Goal: Task Accomplishment & Management: Use online tool/utility

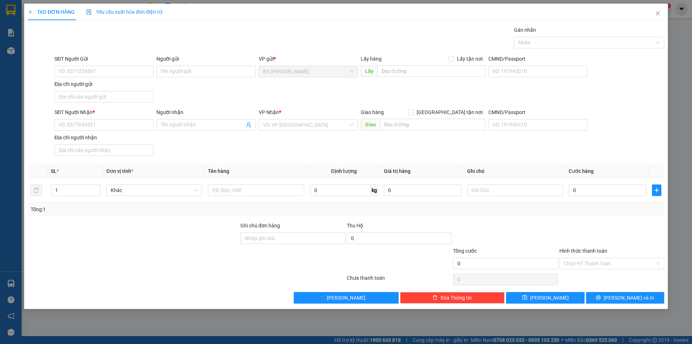
click at [92, 65] on div "SĐT Người Gửi" at bounding box center [103, 60] width 99 height 11
click at [96, 69] on input "SĐT Người Gửi" at bounding box center [103, 72] width 99 height 12
type input "0937608186"
click at [220, 72] on input "Người gửi" at bounding box center [206, 72] width 99 height 12
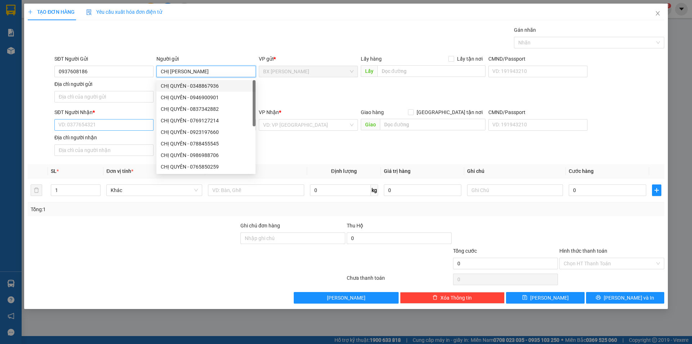
type input "CHỊ [PERSON_NAME]"
click at [124, 125] on input "SĐT Người Nhận *" at bounding box center [103, 125] width 99 height 12
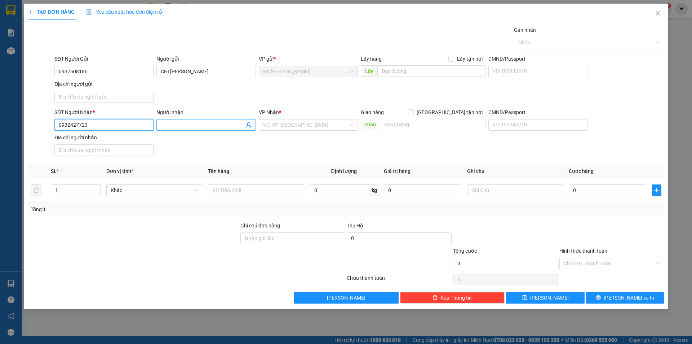
type input "0932427723"
click at [179, 128] on input "Người nhận" at bounding box center [202, 125] width 83 height 8
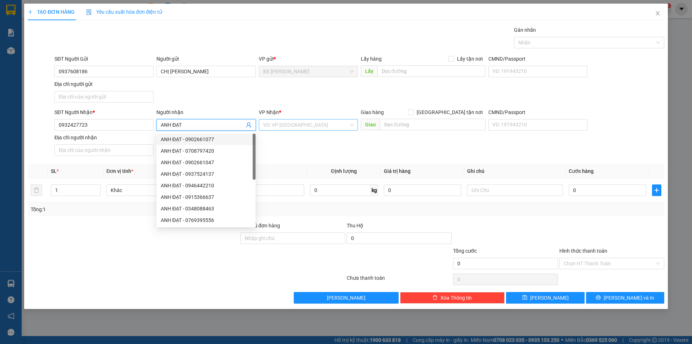
type input "ANH ĐẠT"
click at [325, 125] on input "search" at bounding box center [305, 124] width 85 height 11
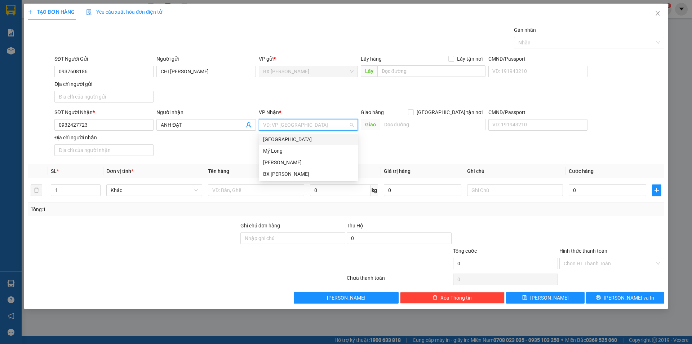
click at [327, 139] on div "[GEOGRAPHIC_DATA]" at bounding box center [308, 139] width 91 height 8
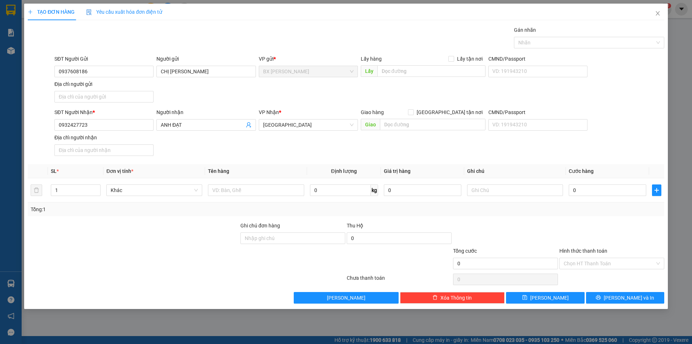
click at [428, 63] on div "Lấy hàng Lấy tận nơi" at bounding box center [423, 60] width 125 height 11
click at [429, 71] on input "text" at bounding box center [432, 71] width 108 height 12
type input "QUA ĐƯỜNG LŨY"
click at [223, 192] on input "text" at bounding box center [256, 190] width 96 height 12
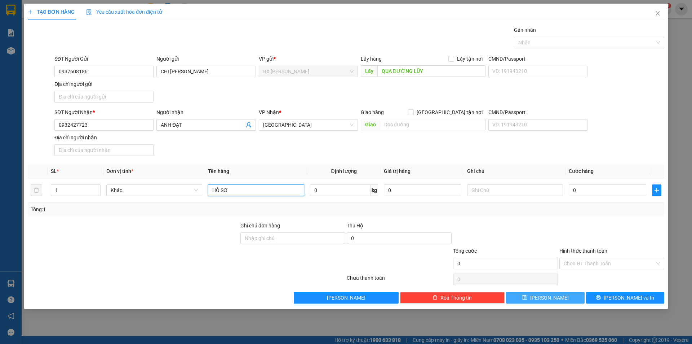
type input "HỒ SƠ"
click at [574, 301] on button "[PERSON_NAME]" at bounding box center [545, 298] width 78 height 12
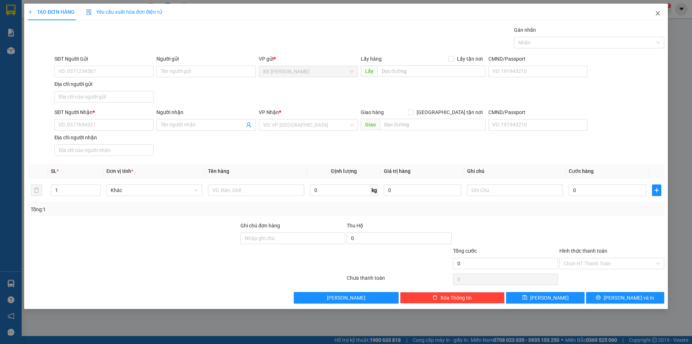
click at [658, 13] on icon "close" at bounding box center [658, 13] width 6 height 6
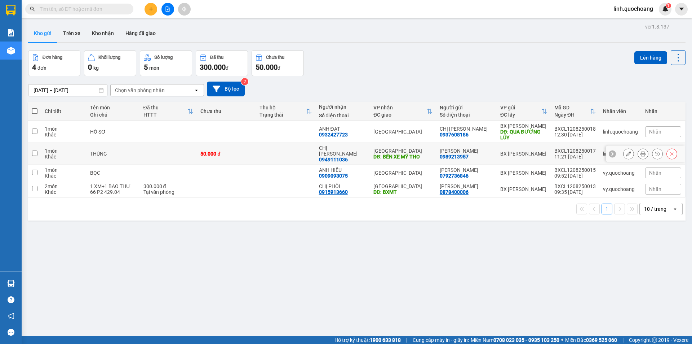
click at [251, 153] on div "50.000 đ" at bounding box center [227, 154] width 52 height 6
checkbox input "true"
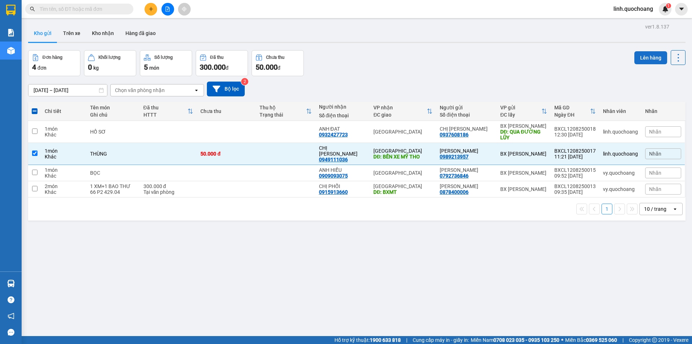
click at [646, 56] on button "Lên hàng" at bounding box center [651, 57] width 33 height 13
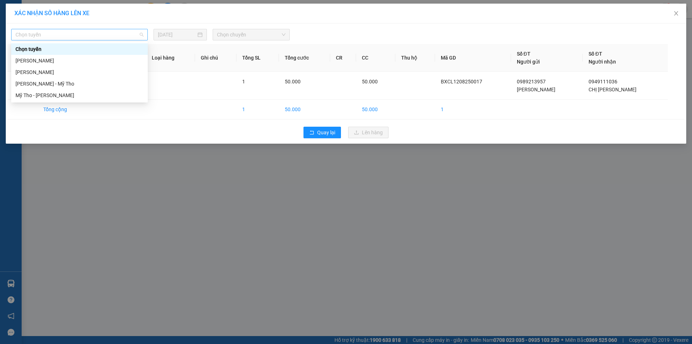
click at [78, 33] on span "Chọn tuyến" at bounding box center [80, 34] width 128 height 11
click at [82, 62] on div "[PERSON_NAME]" at bounding box center [80, 61] width 128 height 8
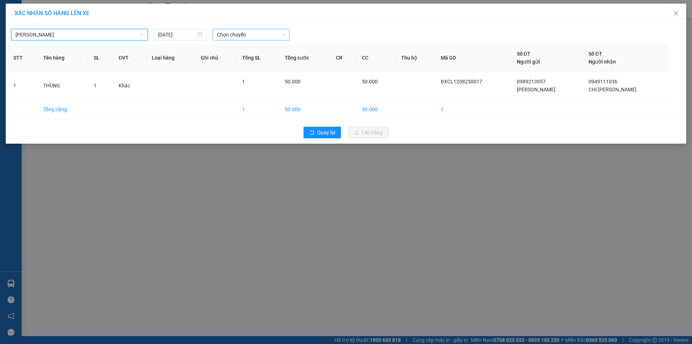
click at [251, 31] on span "Chọn chuyến" at bounding box center [251, 34] width 69 height 11
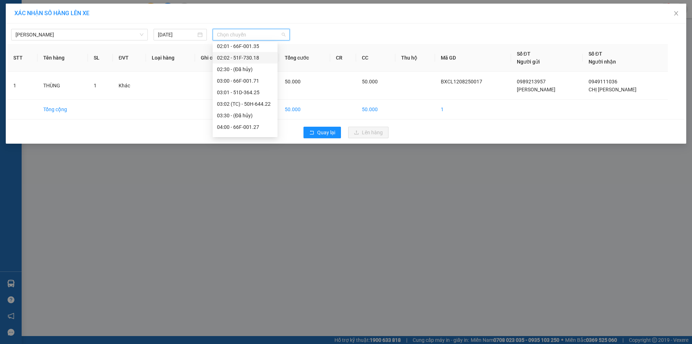
scroll to position [36, 0]
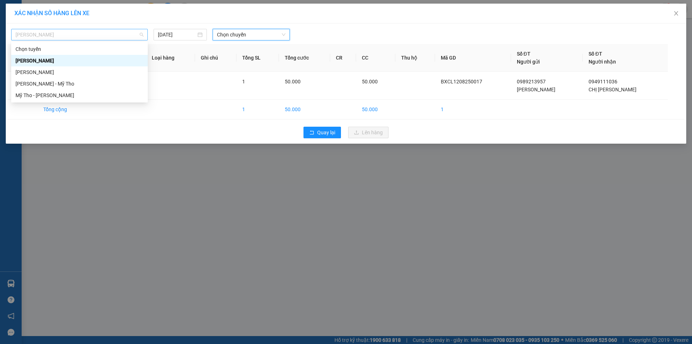
click at [131, 35] on span "[PERSON_NAME]" at bounding box center [80, 34] width 128 height 11
click at [102, 85] on div "[PERSON_NAME] - Mỹ Tho" at bounding box center [80, 84] width 128 height 8
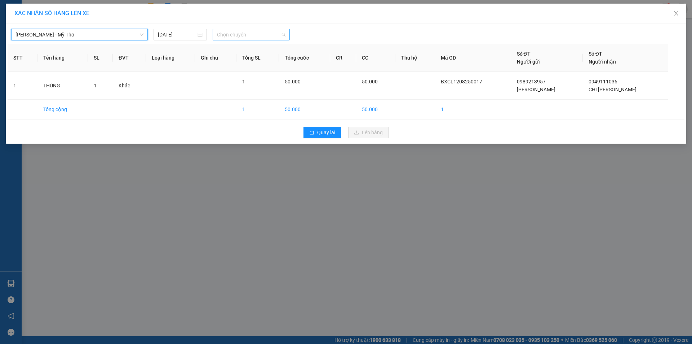
click at [229, 32] on span "Chọn chuyến" at bounding box center [251, 34] width 69 height 11
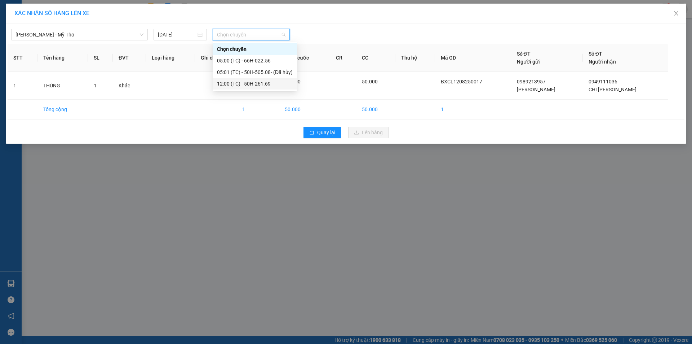
click at [235, 82] on div "12:00 (TC) - 50H-261.69" at bounding box center [255, 84] width 76 height 8
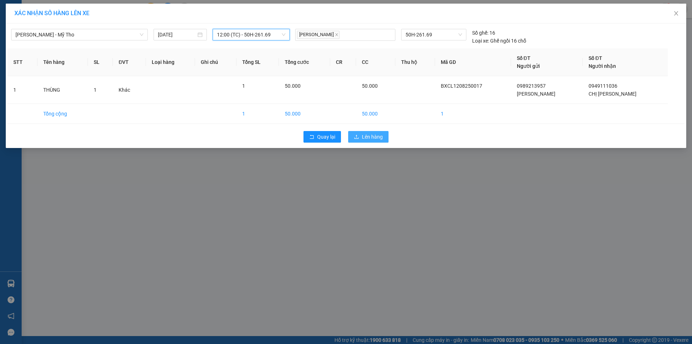
click at [366, 139] on span "Lên hàng" at bounding box center [372, 137] width 21 height 8
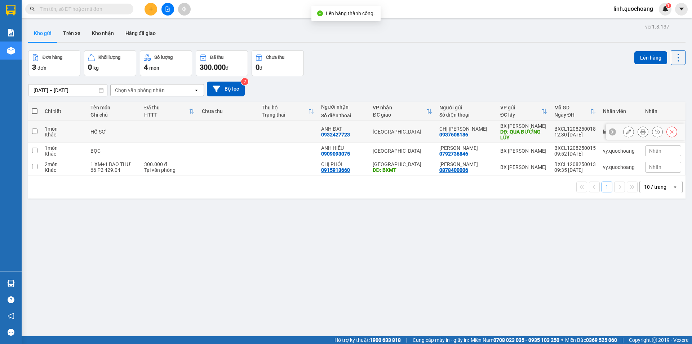
click at [265, 138] on td at bounding box center [288, 132] width 60 height 22
checkbox input "true"
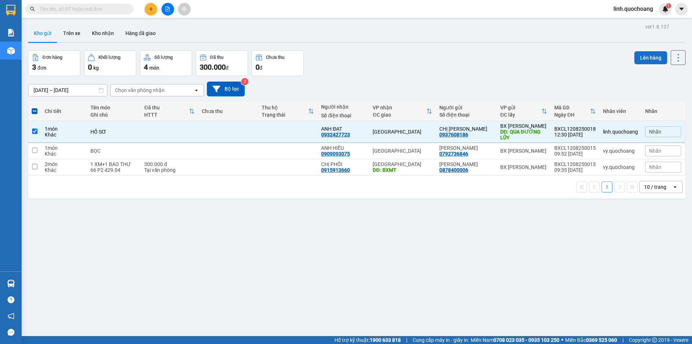
click at [639, 60] on button "Lên hàng" at bounding box center [651, 57] width 33 height 13
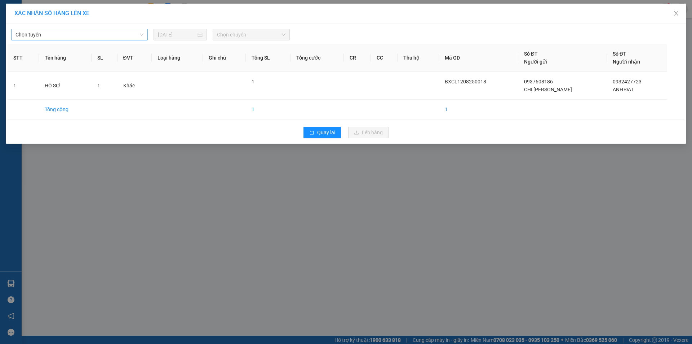
click at [117, 36] on span "Chọn tuyến" at bounding box center [80, 34] width 128 height 11
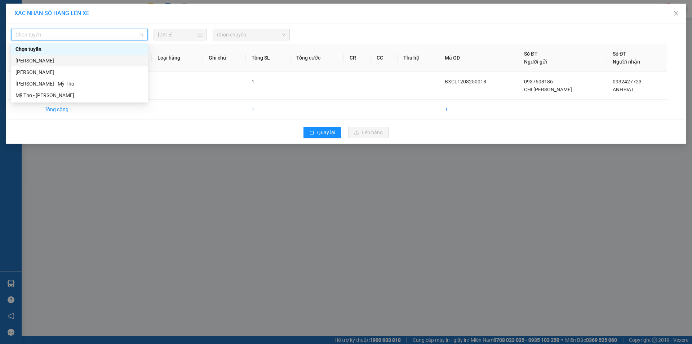
click at [116, 62] on div "[PERSON_NAME]" at bounding box center [80, 61] width 128 height 8
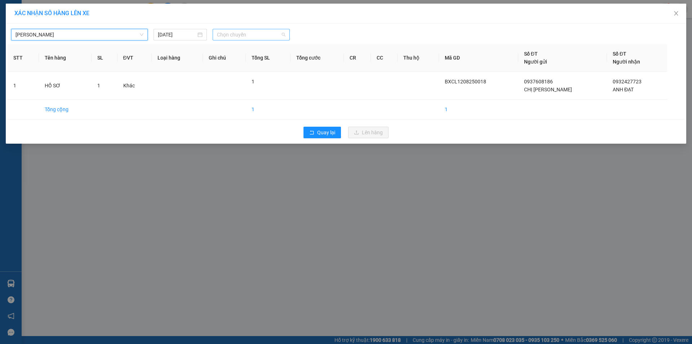
click at [249, 31] on span "Chọn chuyến" at bounding box center [251, 34] width 69 height 11
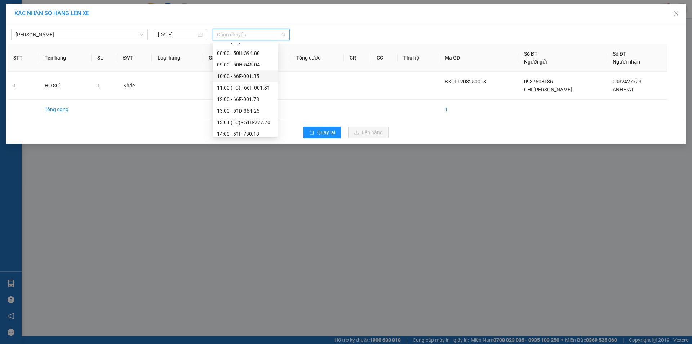
scroll to position [159, 0]
click at [253, 116] on div "13:01 (TC) - 51B-277.70" at bounding box center [245, 121] width 65 height 12
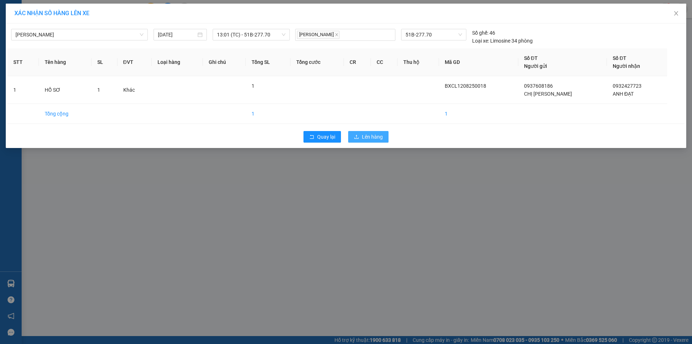
click at [371, 137] on span "Lên hàng" at bounding box center [372, 137] width 21 height 8
